Goal: Transaction & Acquisition: Purchase product/service

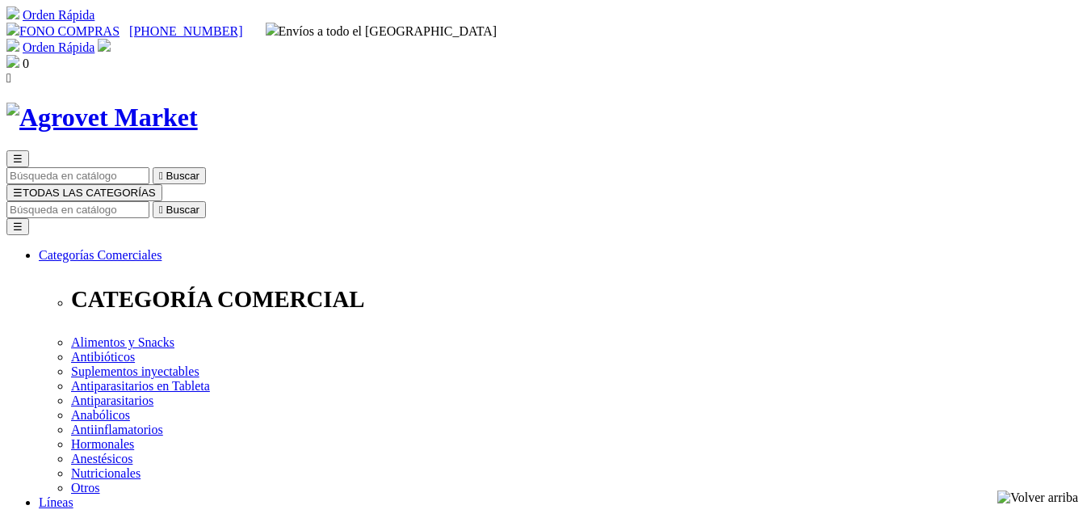
click at [149, 201] on input "Buscar" at bounding box center [77, 209] width 143 height 17
type input "a"
type input "xelam"
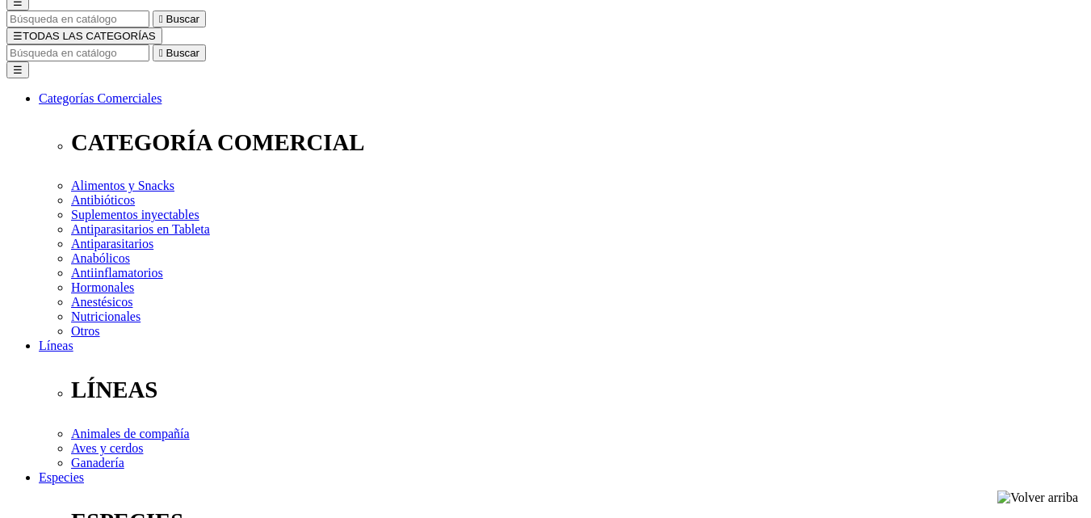
scroll to position [162, 0]
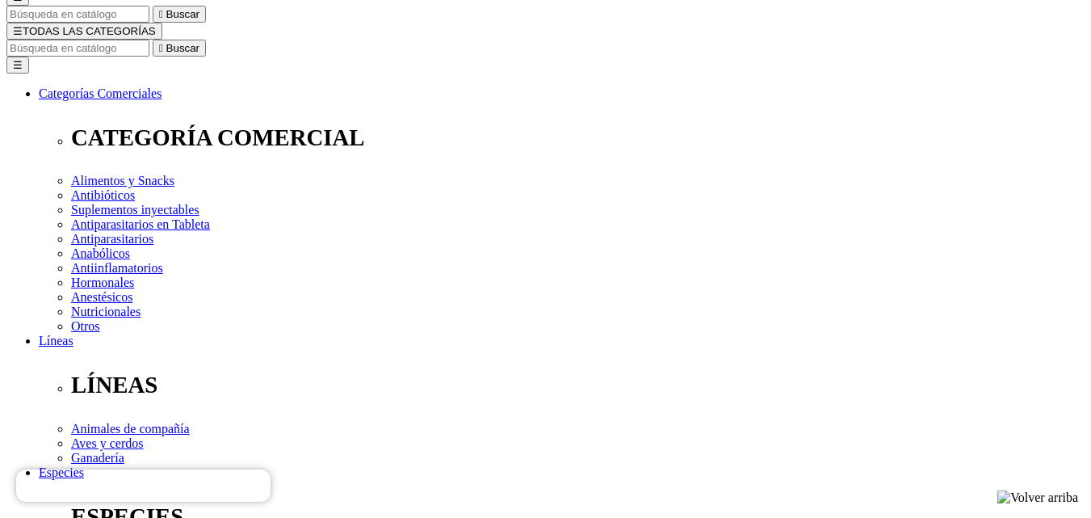
select select "182"
